Goal: Information Seeking & Learning: Understand process/instructions

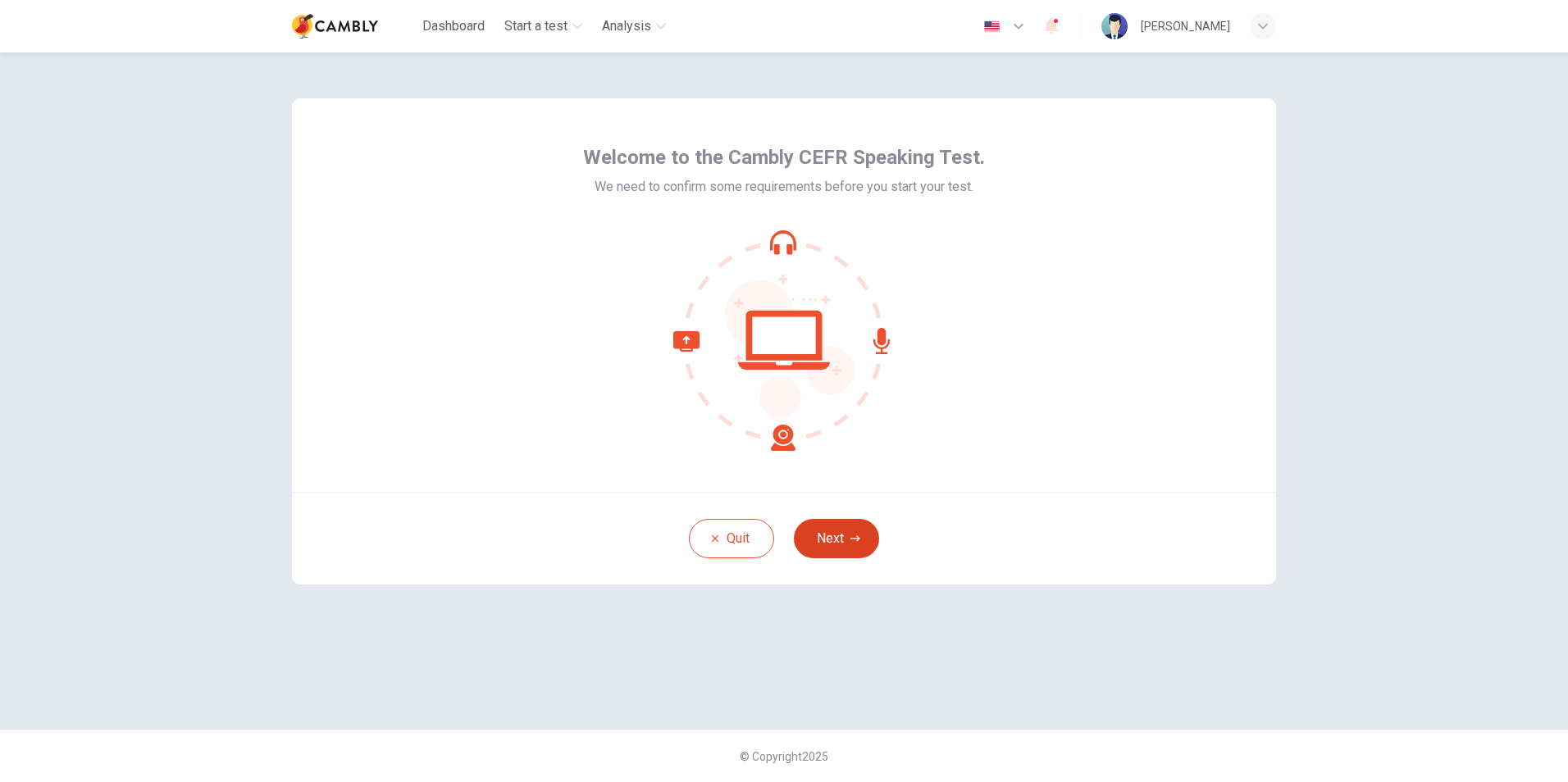
click at [861, 541] on button "Next" at bounding box center [837, 538] width 85 height 39
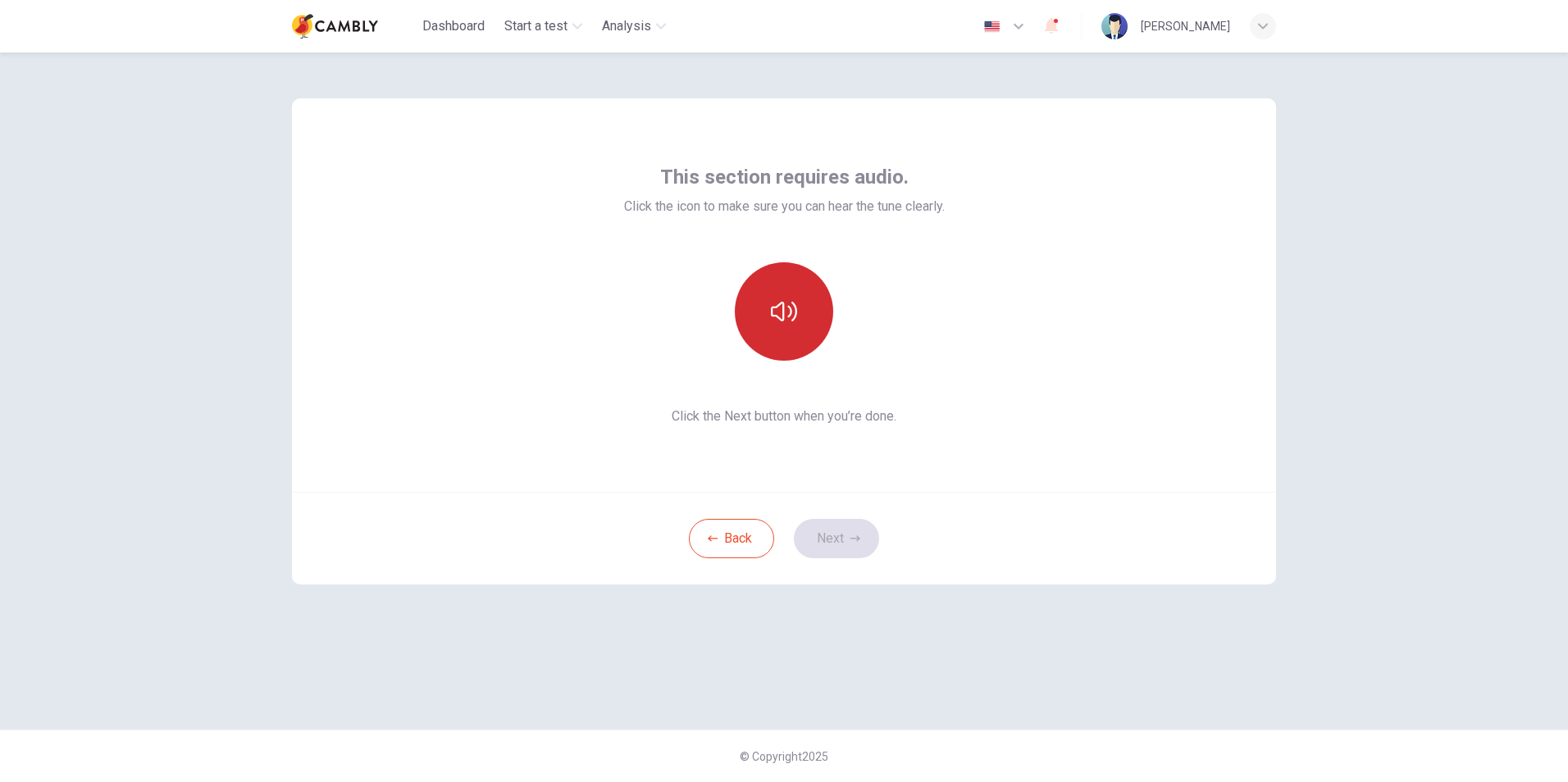
click at [797, 327] on button "button" at bounding box center [784, 311] width 99 height 99
drag, startPoint x: 797, startPoint y: 329, endPoint x: 802, endPoint y: 337, distance: 9.4
click at [798, 329] on button "button" at bounding box center [784, 311] width 99 height 99
click at [838, 536] on button "Next" at bounding box center [837, 538] width 85 height 39
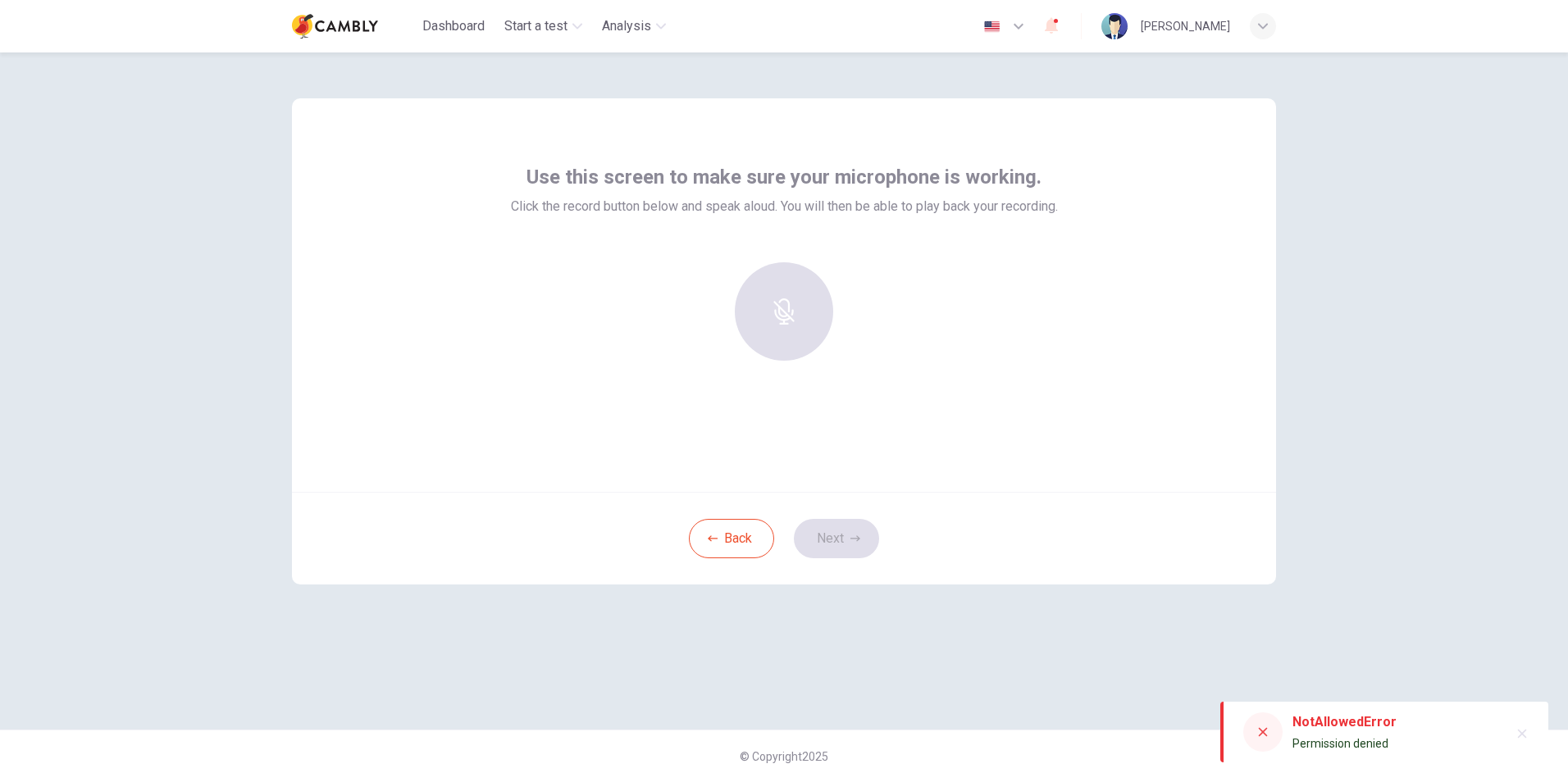
click at [800, 341] on div at bounding box center [784, 311] width 177 height 99
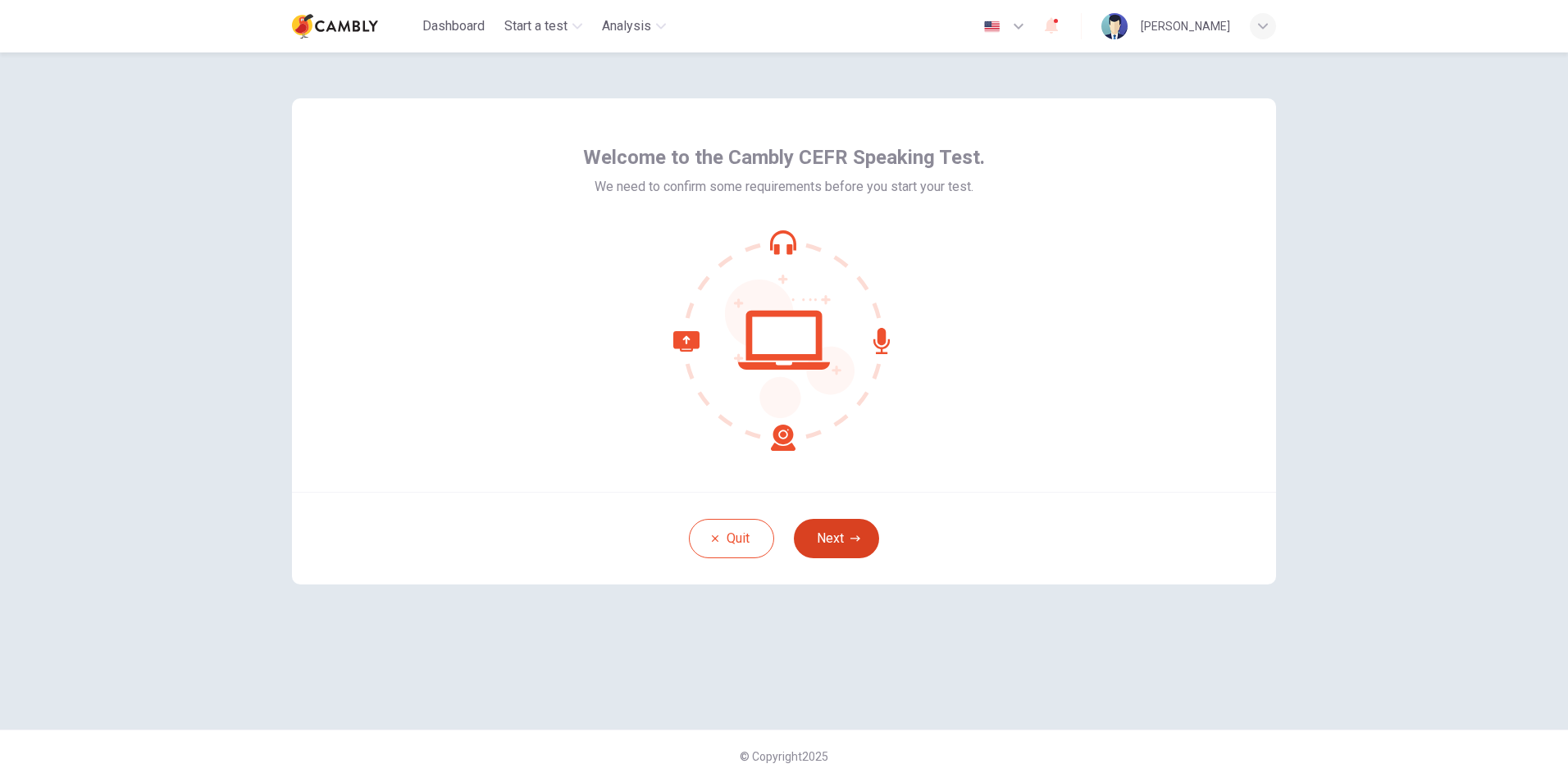
click at [832, 536] on button "Next" at bounding box center [837, 538] width 85 height 39
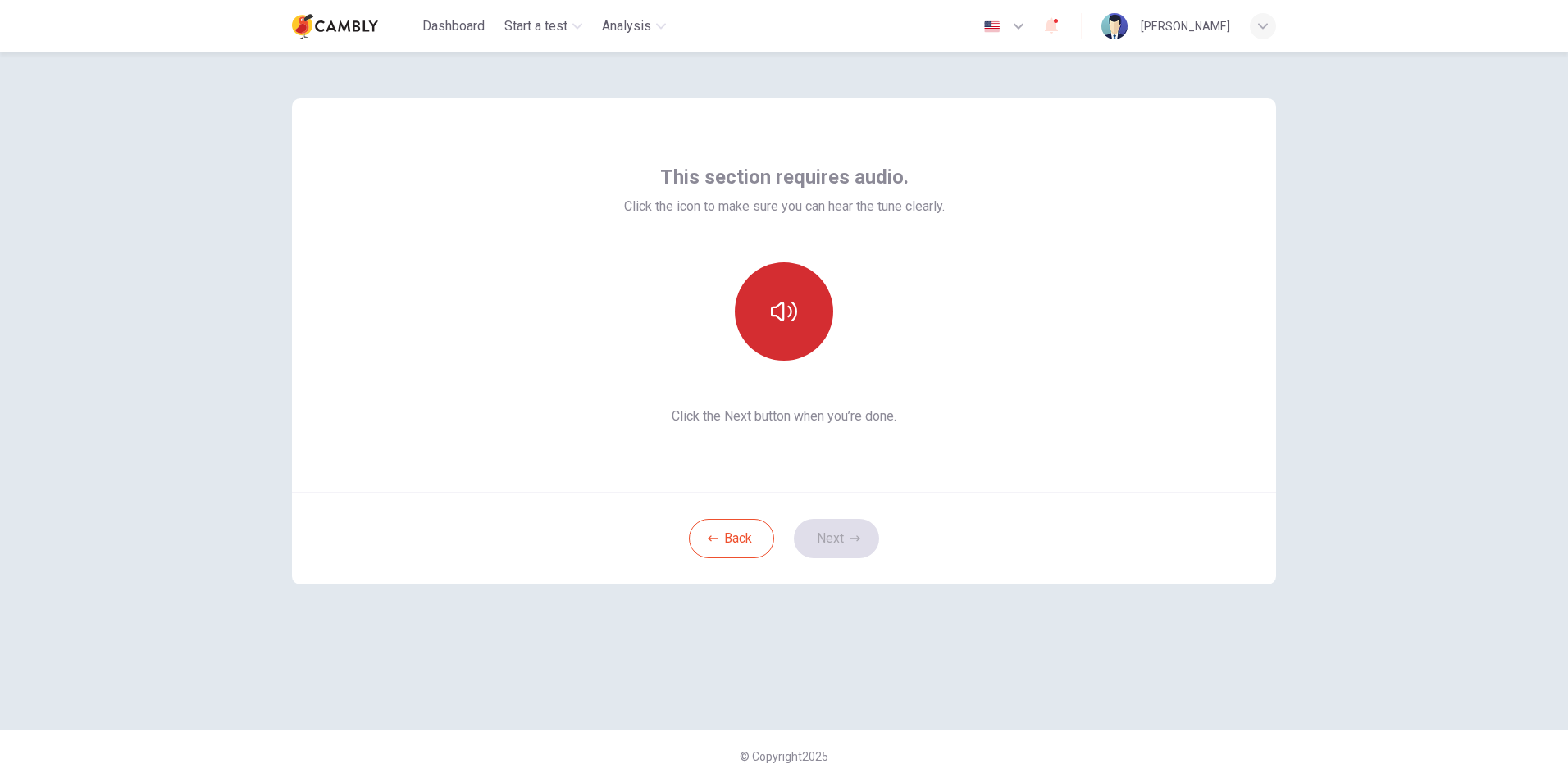
click at [810, 340] on button "button" at bounding box center [784, 311] width 99 height 99
click at [852, 545] on button "Next" at bounding box center [837, 538] width 85 height 39
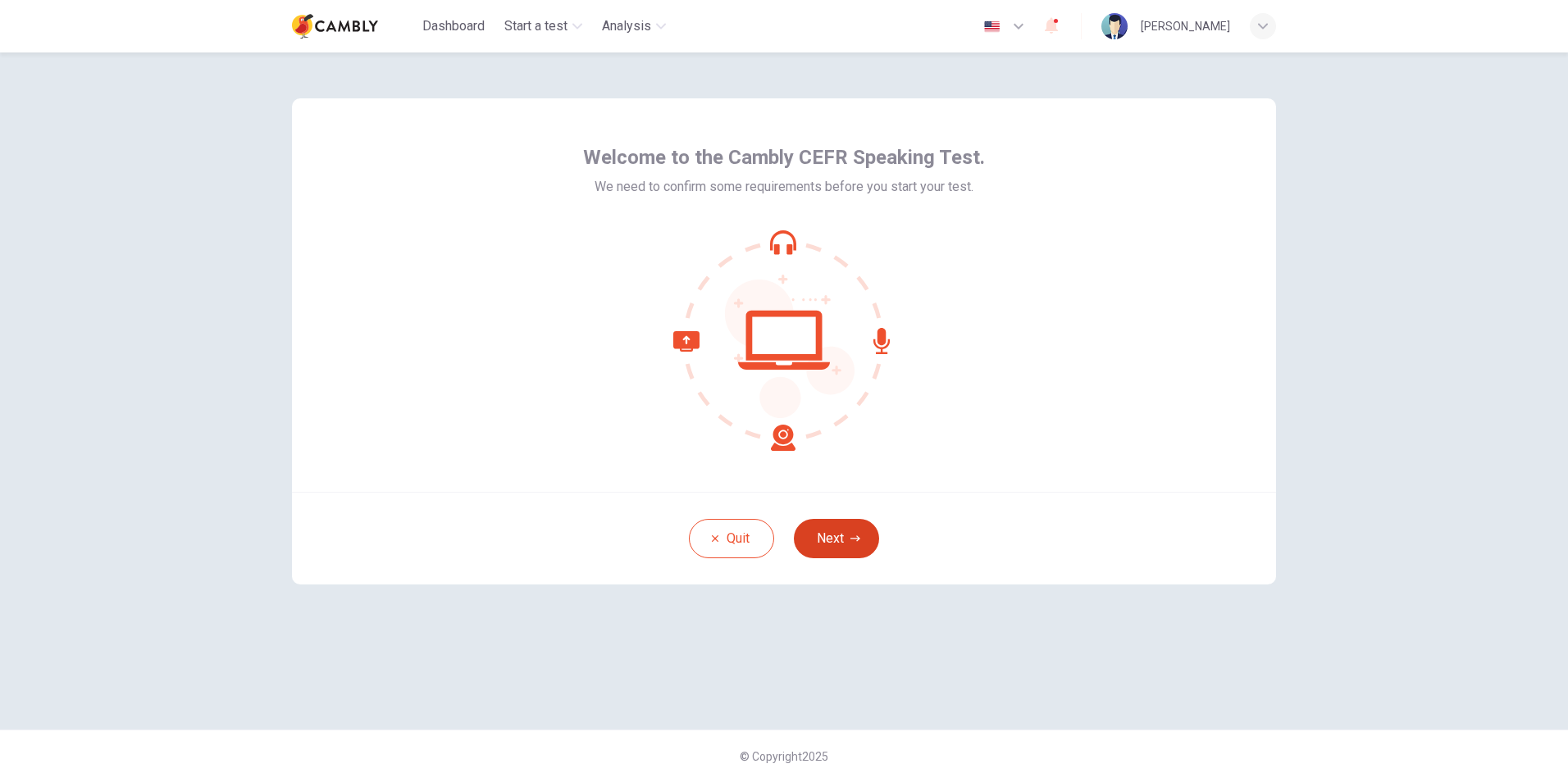
click at [835, 538] on button "Next" at bounding box center [837, 538] width 85 height 39
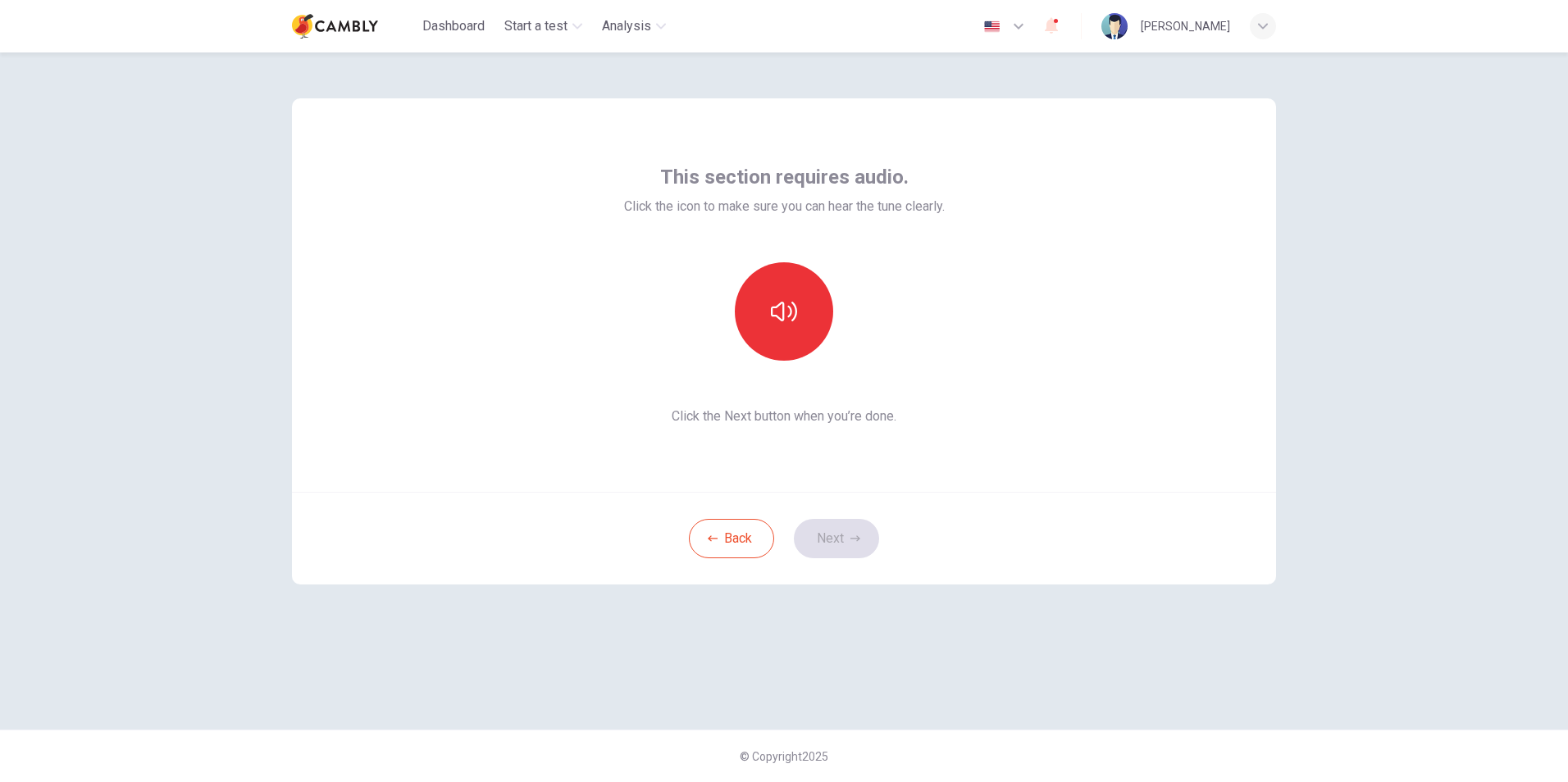
click at [837, 537] on div "Back Next" at bounding box center [784, 538] width 984 height 93
click at [829, 399] on div "This section requires audio. Click the icon to make sure you can hear the tune …" at bounding box center [784, 294] width 320 height 262
click at [776, 310] on icon "button" at bounding box center [783, 310] width 26 height 26
drag, startPoint x: 788, startPoint y: 340, endPoint x: 813, endPoint y: 385, distance: 51.5
click at [789, 340] on button "button" at bounding box center [784, 311] width 99 height 99
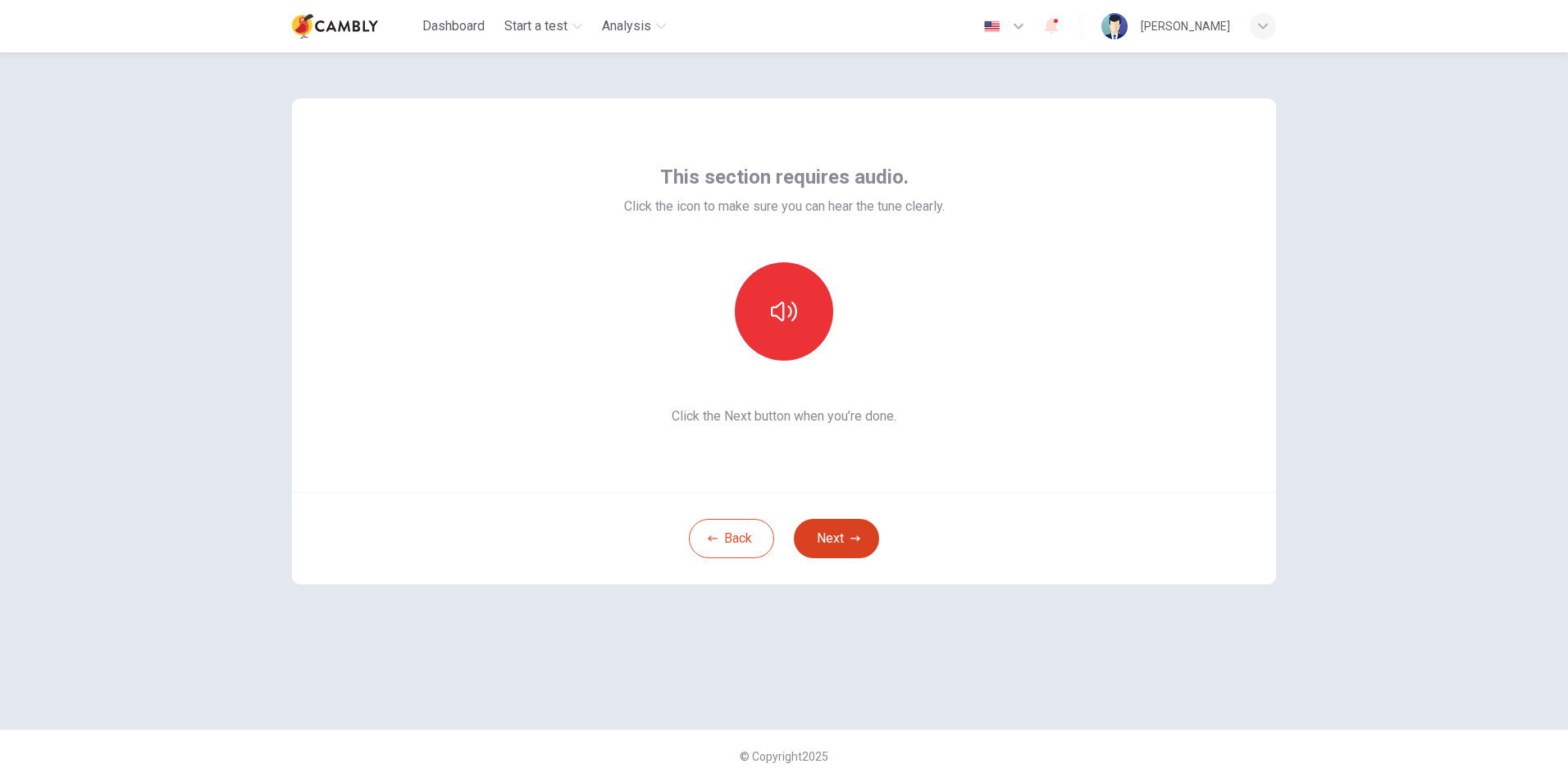
click at [829, 530] on button "Next" at bounding box center [837, 538] width 85 height 39
